Goal: Task Accomplishment & Management: Complete application form

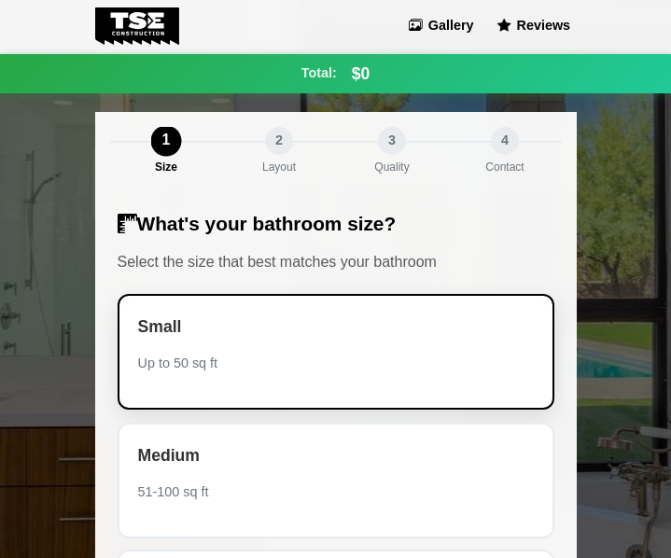
click at [231, 378] on div "Small Up to 50 sq ft" at bounding box center [336, 352] width 437 height 116
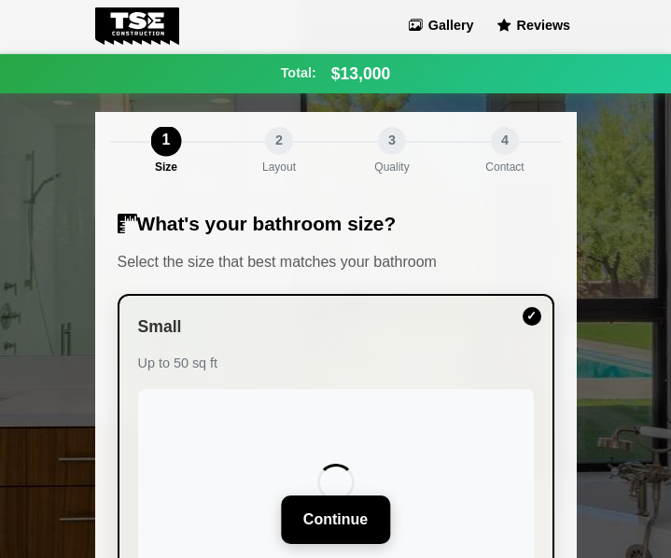
drag, startPoint x: 242, startPoint y: 414, endPoint x: 286, endPoint y: 330, distance: 94.8
click at [270, 359] on div "Small Up to 50 sq ft" at bounding box center [335, 453] width 459 height 314
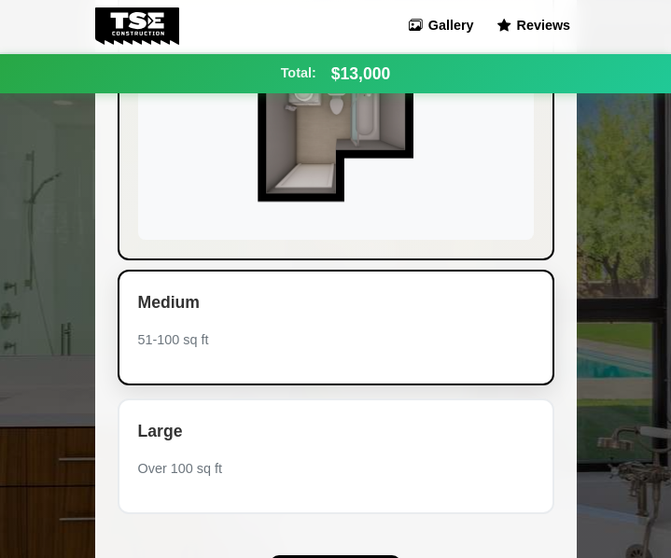
scroll to position [379, 0]
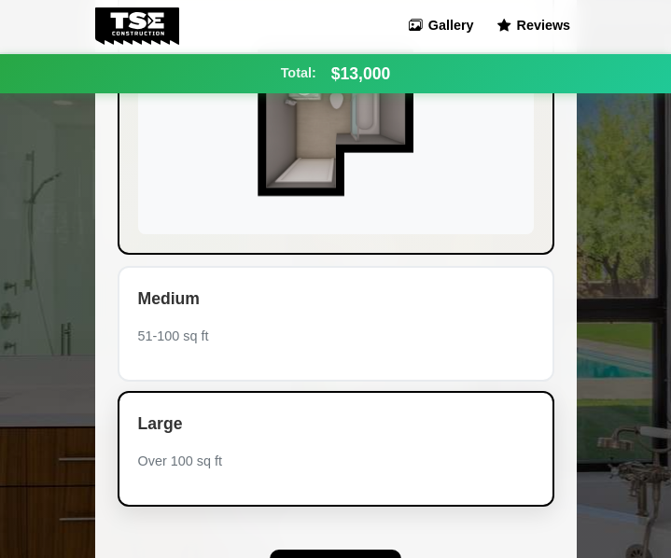
drag, startPoint x: 263, startPoint y: 354, endPoint x: 313, endPoint y: 399, distance: 66.7
click at [313, 399] on div "Large Over 100 sq ft" at bounding box center [336, 449] width 437 height 116
click at [314, 397] on div "Large Over 100 sq ft" at bounding box center [336, 449] width 437 height 116
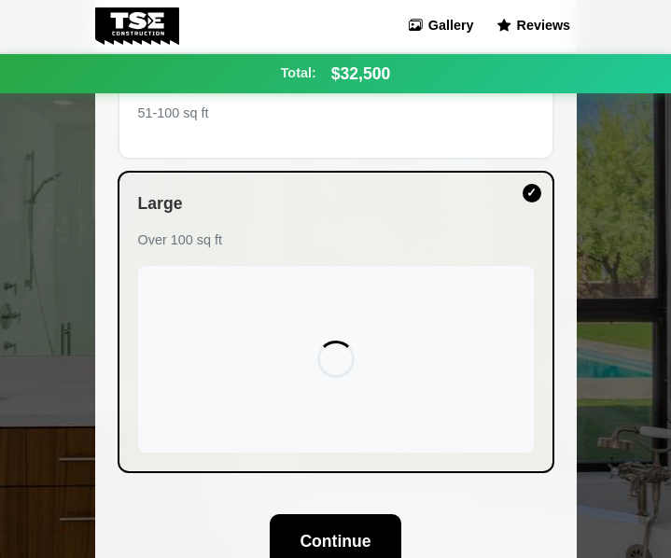
click at [355, 497] on div "What's your bathroom size? Select the size that best matches your bathroom Smal…" at bounding box center [336, 201] width 482 height 780
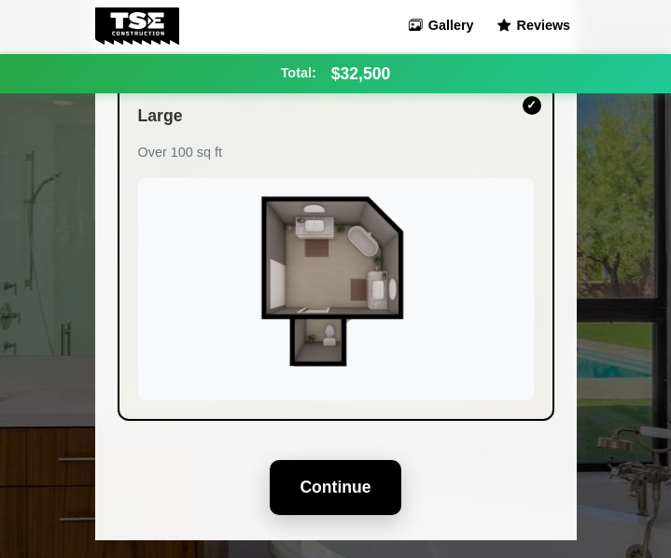
click at [333, 486] on button "Continue" at bounding box center [335, 487] width 131 height 54
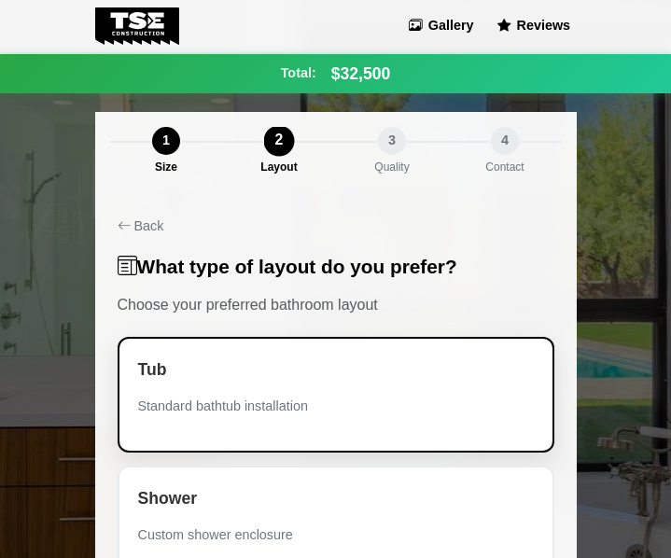
click at [230, 397] on div "Standard bathtub installation" at bounding box center [336, 407] width 396 height 21
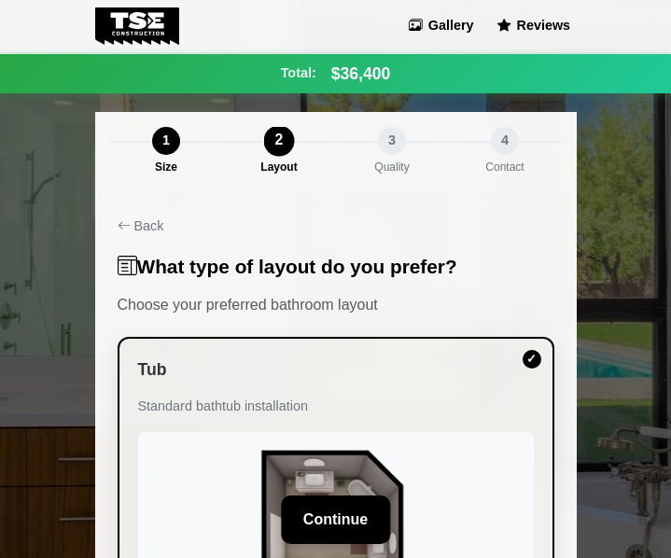
scroll to position [93, 0]
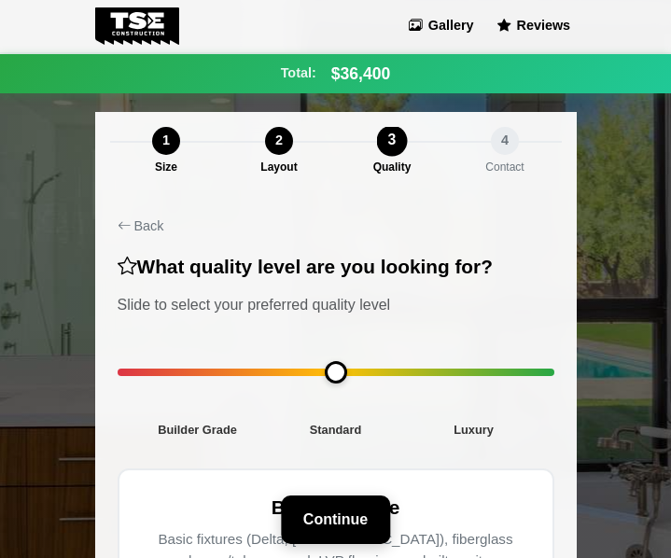
scroll to position [2, 0]
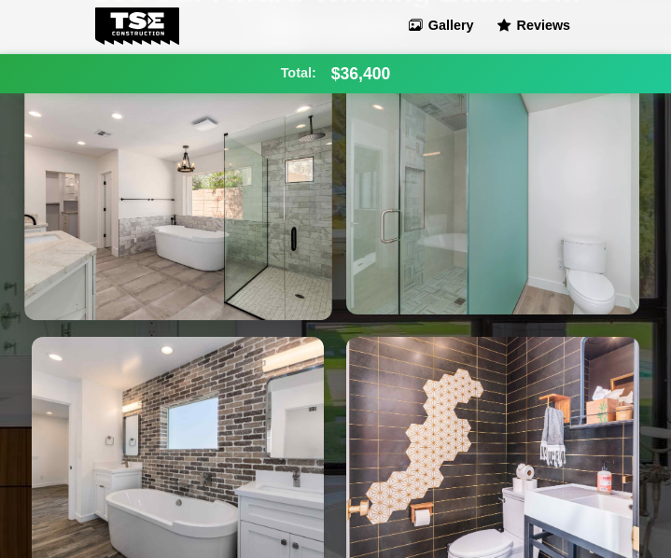
scroll to position [560, 0]
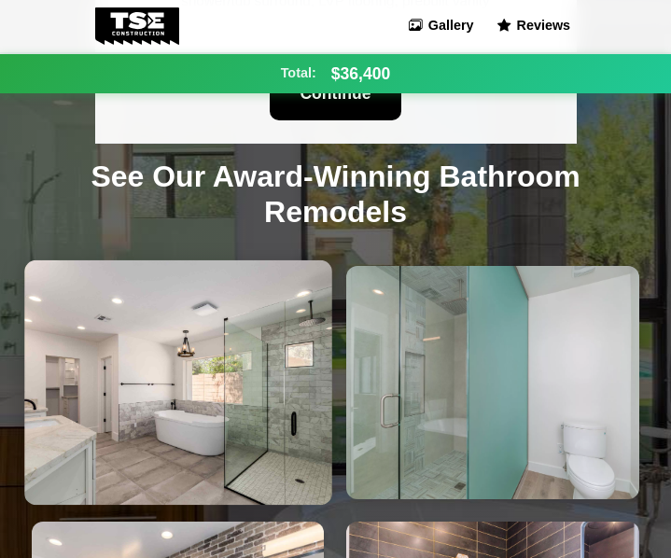
click at [183, 357] on img at bounding box center [177, 382] width 307 height 245
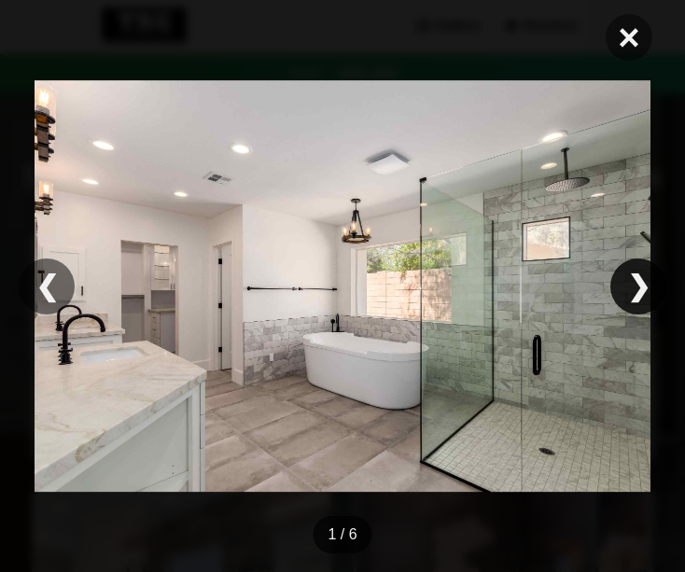
click at [635, 297] on div "❯" at bounding box center [638, 287] width 56 height 56
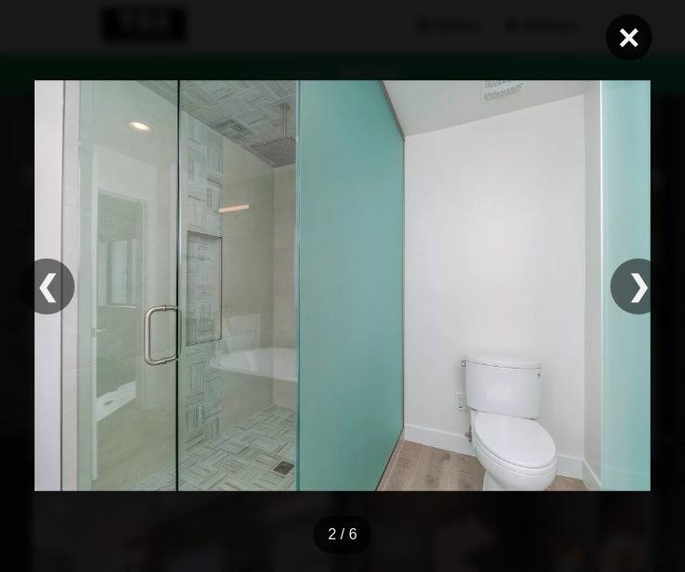
click at [633, 41] on span "×" at bounding box center [629, 37] width 47 height 47
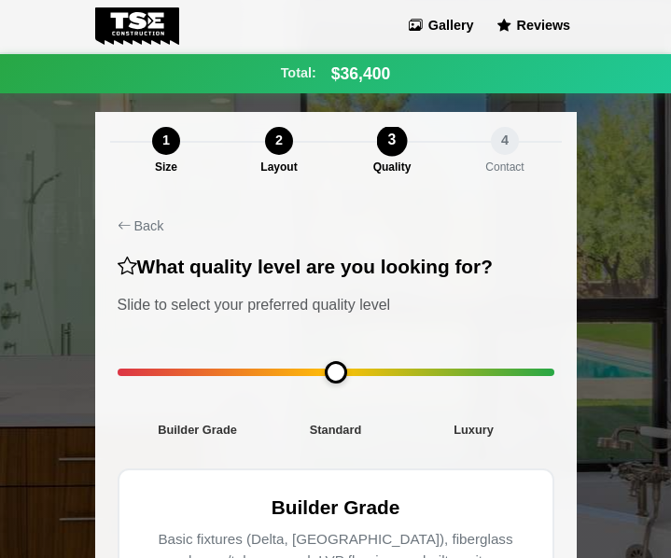
scroll to position [187, 0]
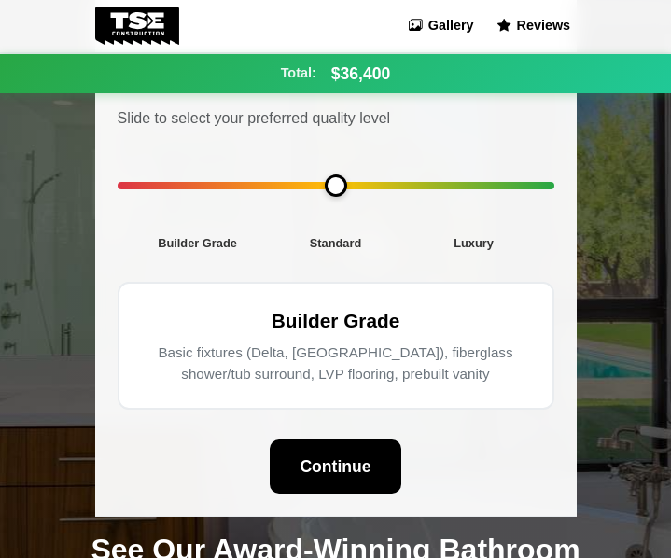
click at [328, 394] on div "Builder Grade Basic fixtures (Delta, [GEOGRAPHIC_DATA]), fiberglass shower/tub …" at bounding box center [336, 346] width 437 height 128
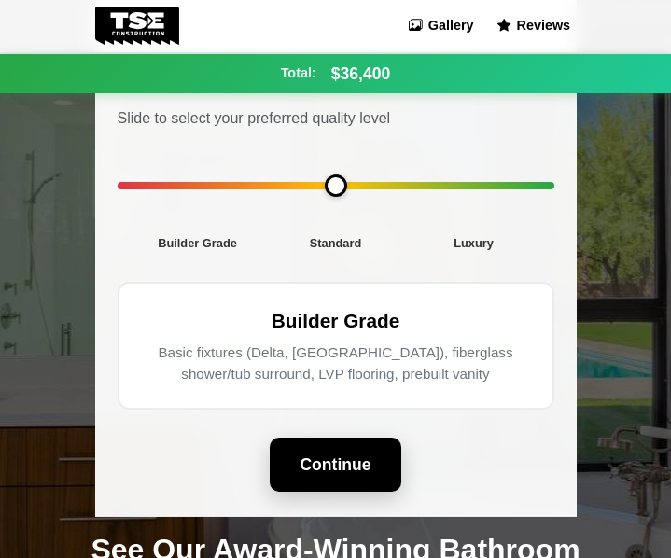
click at [314, 468] on button "Continue" at bounding box center [335, 465] width 131 height 54
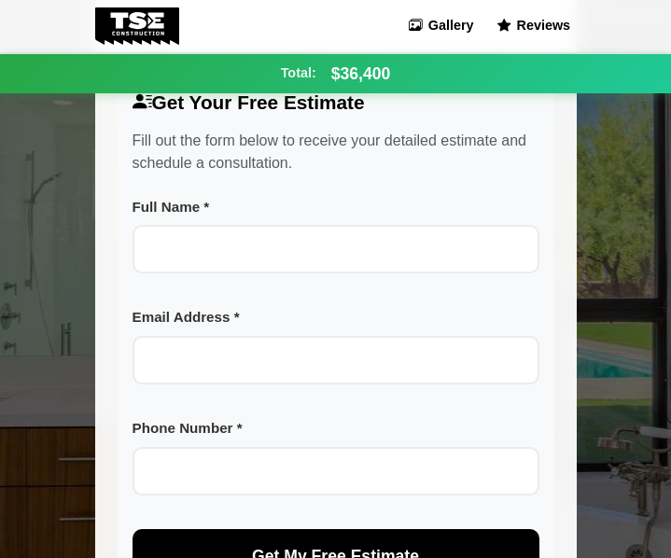
click at [263, 248] on div "Back Get Your Free Estimate Fill out the form below to receive your detailed es…" at bounding box center [336, 316] width 482 height 624
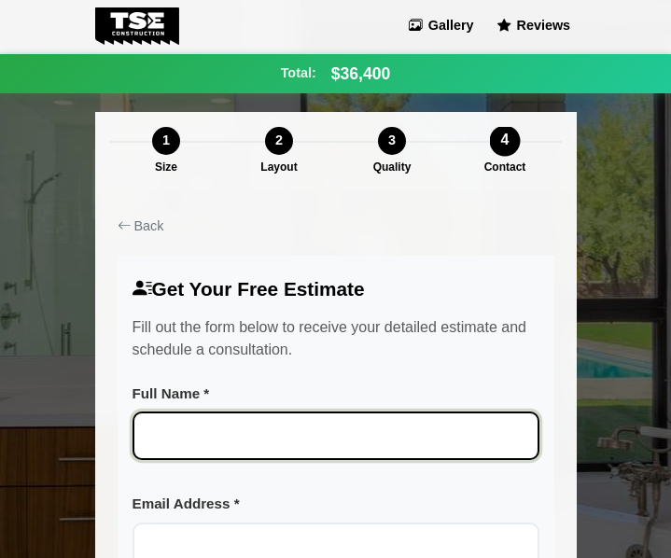
click at [244, 440] on input "Full Name *" at bounding box center [336, 436] width 407 height 49
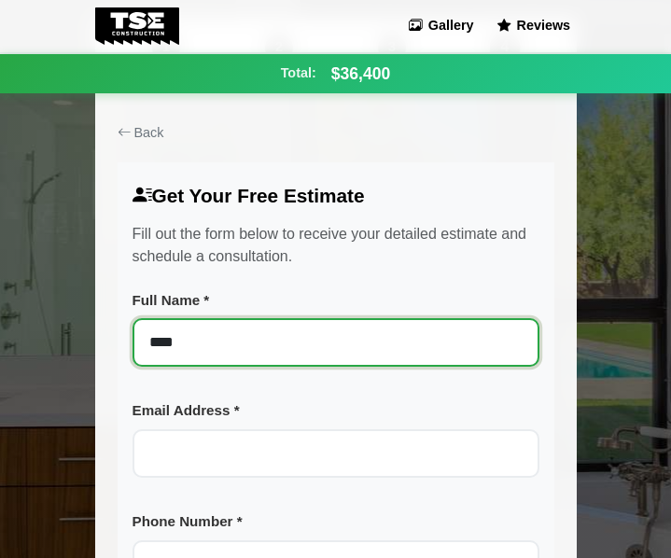
type input "****"
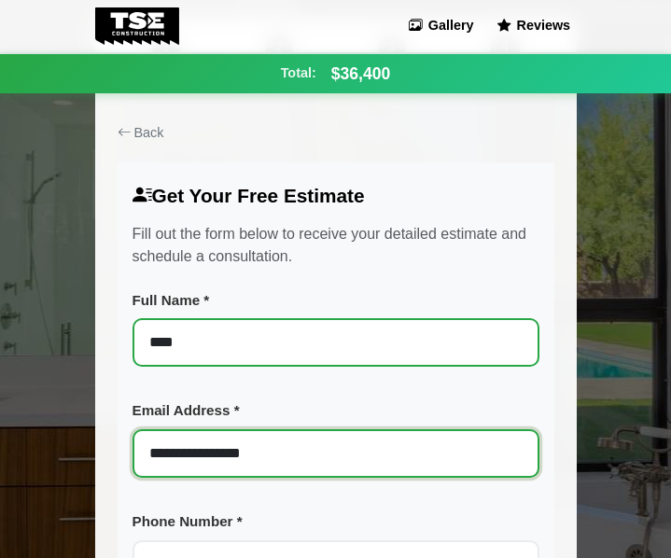
type input "**********"
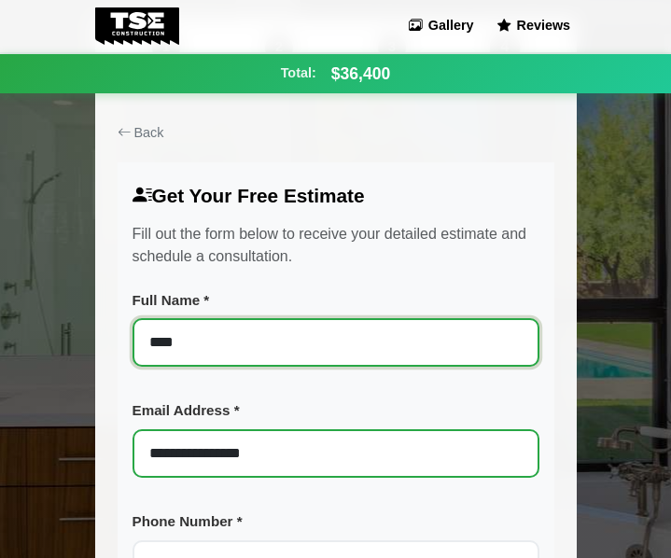
click at [262, 330] on input "****" at bounding box center [336, 342] width 407 height 49
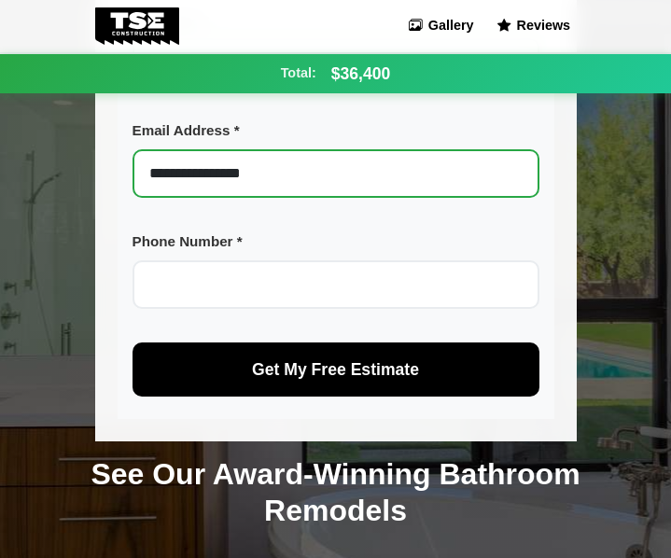
type input "**********"
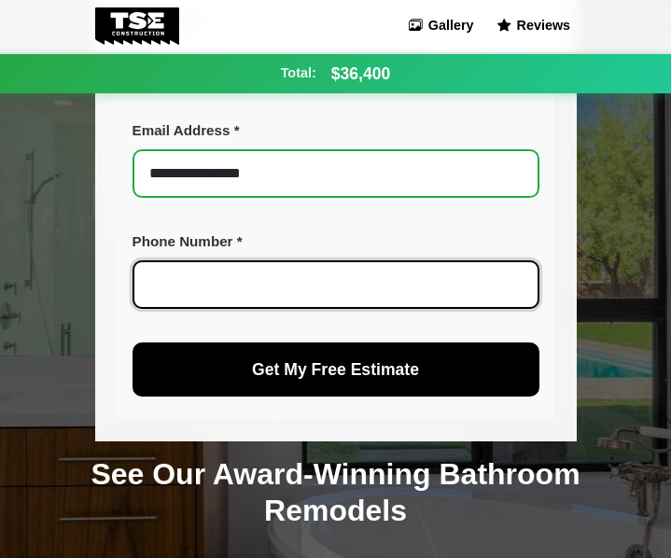
click at [221, 283] on input "Phone Number *" at bounding box center [336, 284] width 407 height 49
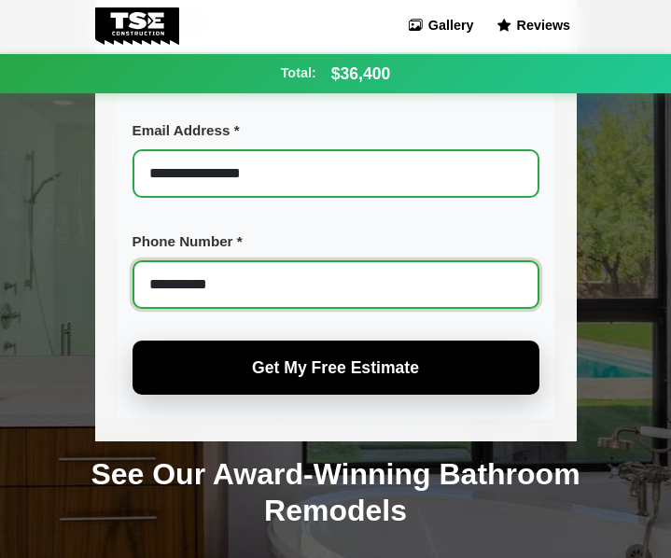
type input "**********"
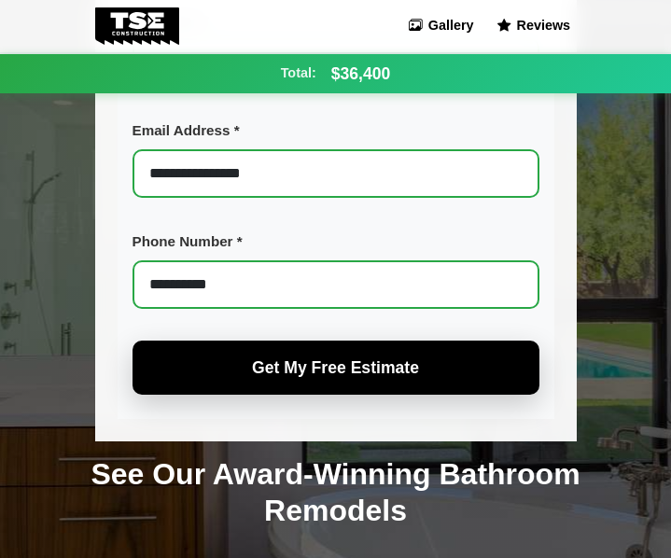
click at [348, 370] on span "Get My Free Estimate" at bounding box center [335, 367] width 167 height 19
